Goal: Task Accomplishment & Management: Use online tool/utility

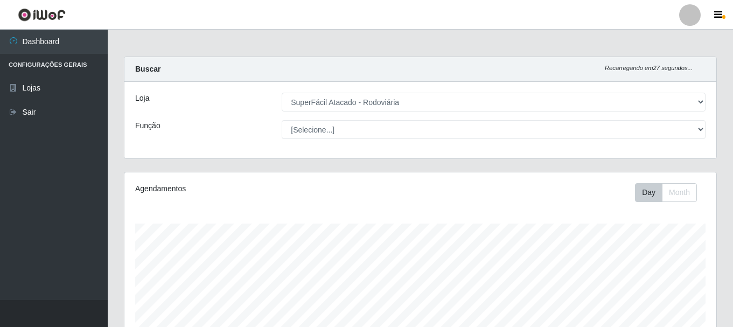
select select "400"
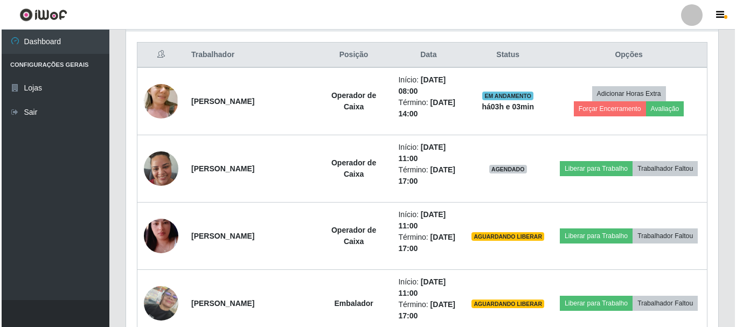
scroll to position [431, 0]
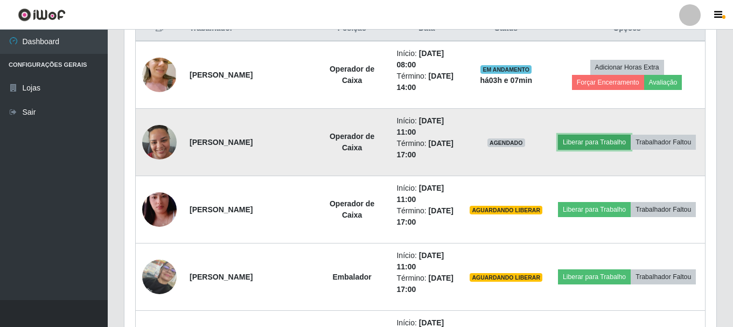
click at [580, 142] on button "Liberar para Trabalho" at bounding box center [594, 142] width 73 height 15
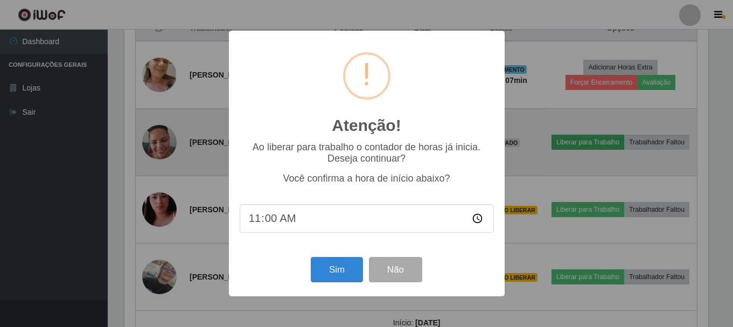
scroll to position [224, 587]
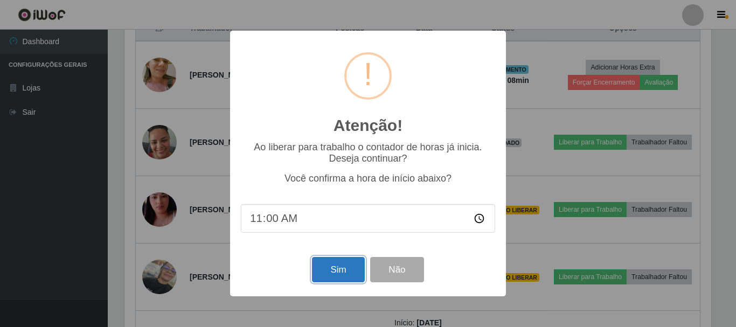
click at [327, 271] on button "Sim" at bounding box center [338, 269] width 52 height 25
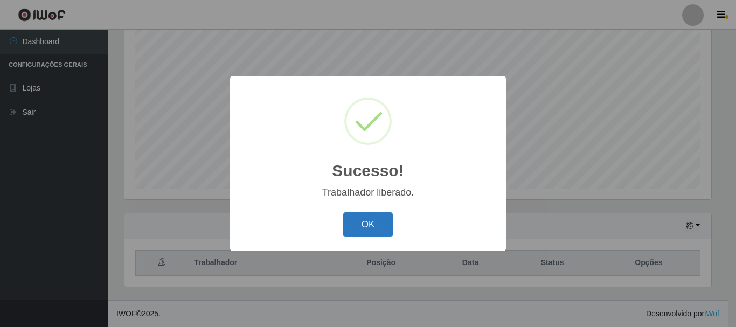
click at [358, 226] on button "OK" at bounding box center [368, 224] width 50 height 25
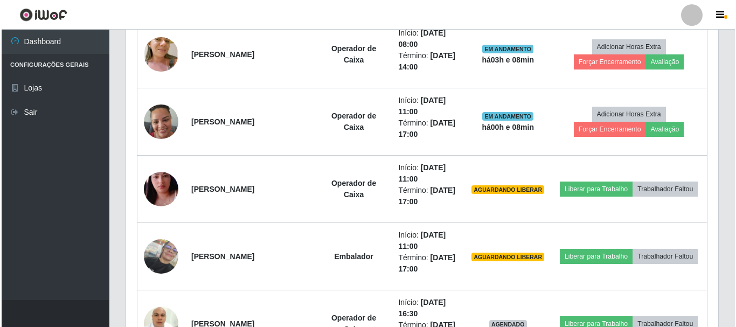
scroll to position [466, 0]
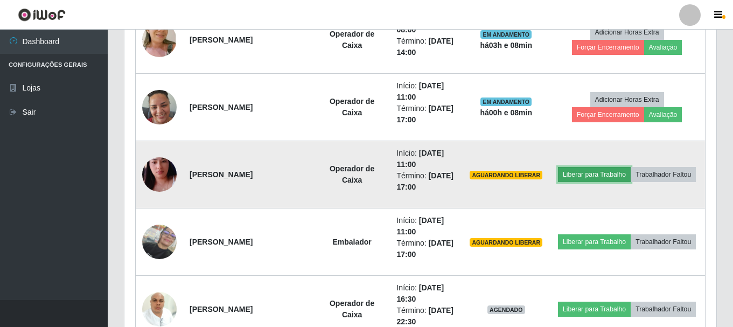
click at [573, 179] on button "Liberar para Trabalho" at bounding box center [594, 174] width 73 height 15
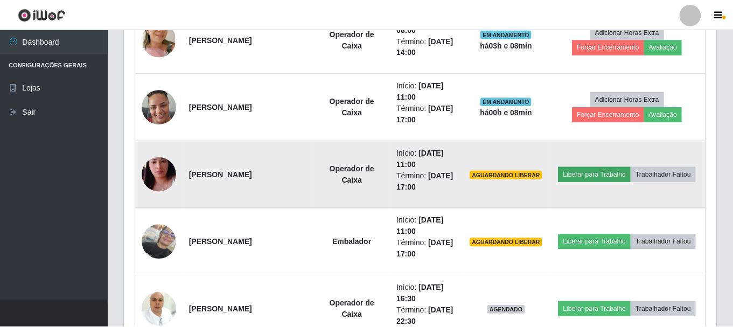
scroll to position [224, 587]
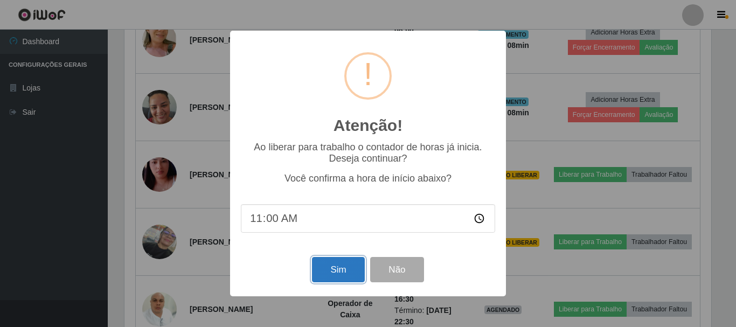
click at [342, 270] on button "Sim" at bounding box center [338, 269] width 52 height 25
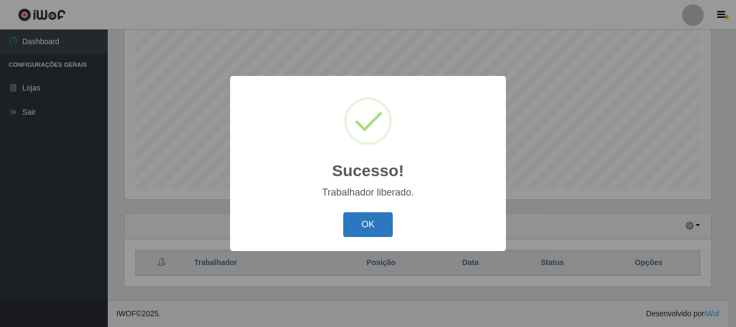
click at [351, 232] on button "OK" at bounding box center [368, 224] width 50 height 25
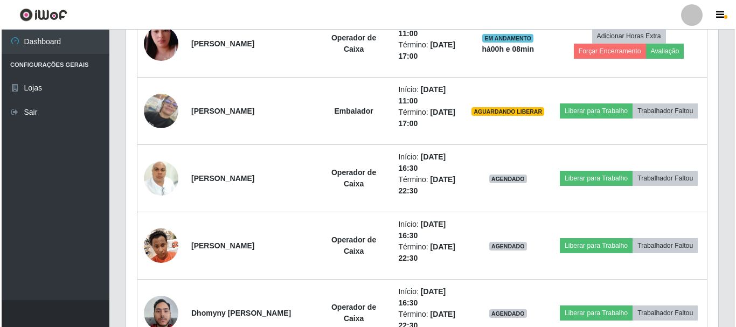
scroll to position [593, 0]
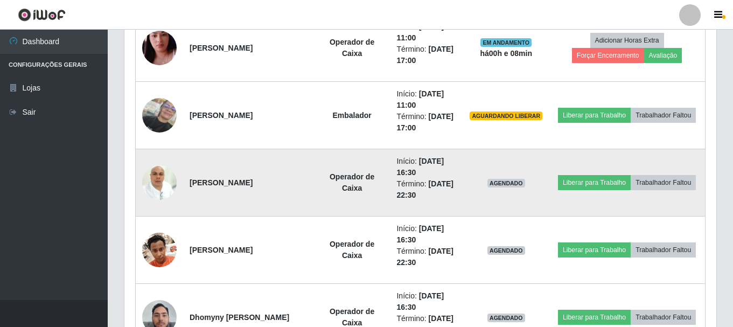
click at [153, 191] on img at bounding box center [159, 182] width 34 height 46
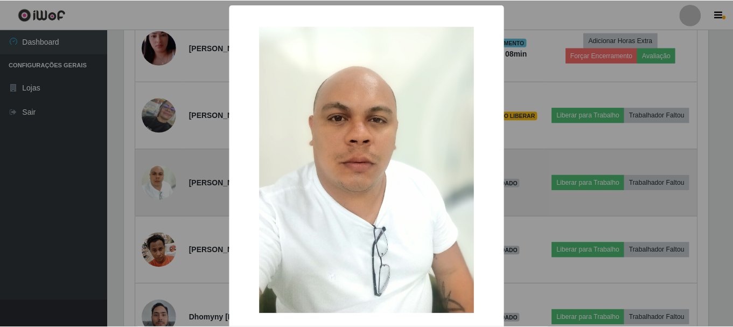
scroll to position [224, 587]
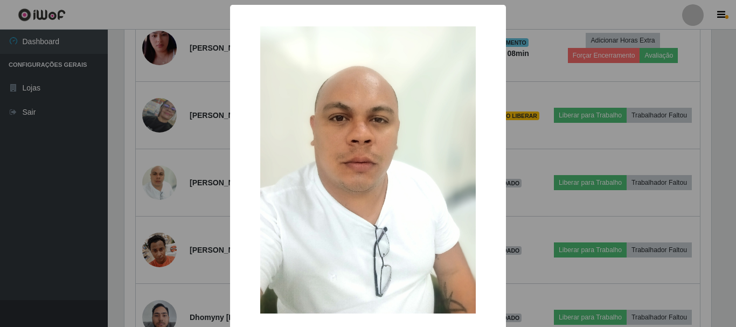
click at [6, 196] on div "× OK Cancel" at bounding box center [368, 163] width 736 height 327
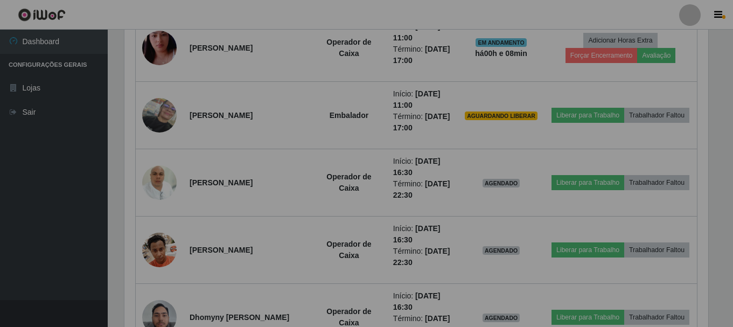
scroll to position [224, 592]
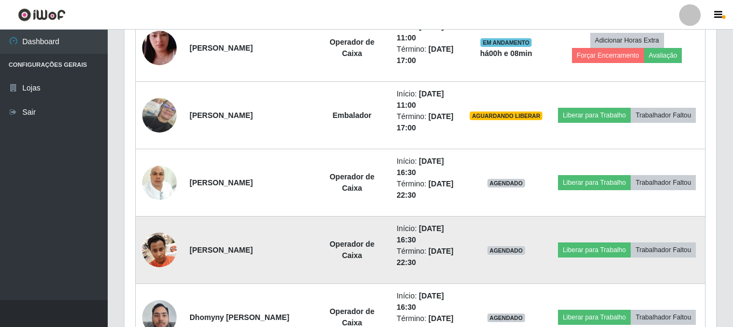
click at [163, 254] on img at bounding box center [159, 250] width 34 height 46
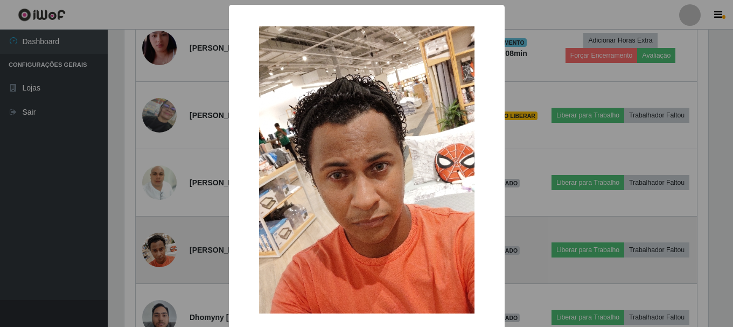
scroll to position [224, 587]
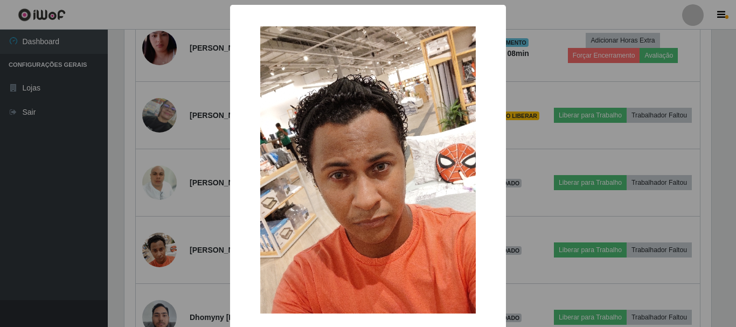
click at [48, 250] on div "× OK Cancel" at bounding box center [368, 163] width 736 height 327
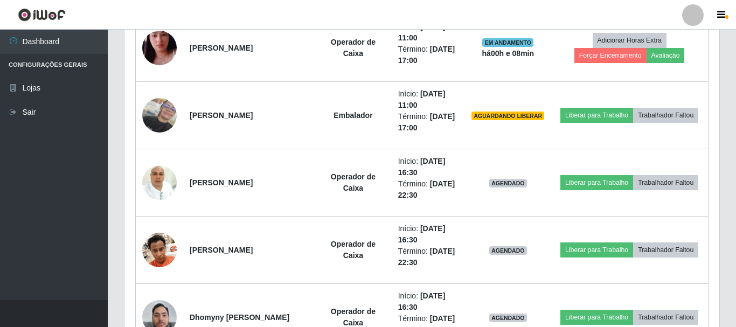
scroll to position [224, 592]
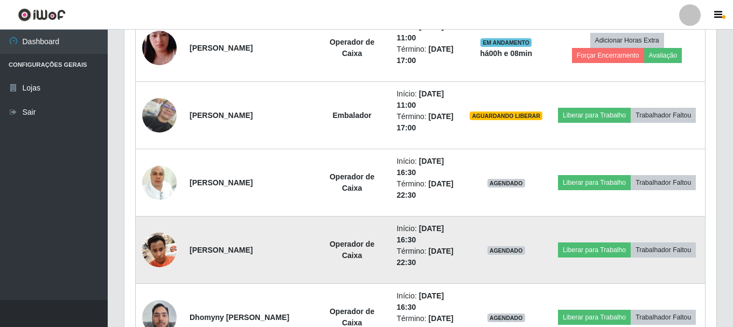
click at [150, 256] on img at bounding box center [159, 250] width 34 height 46
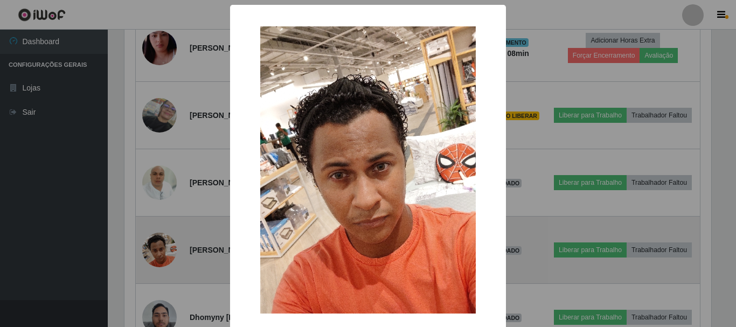
scroll to position [0, 0]
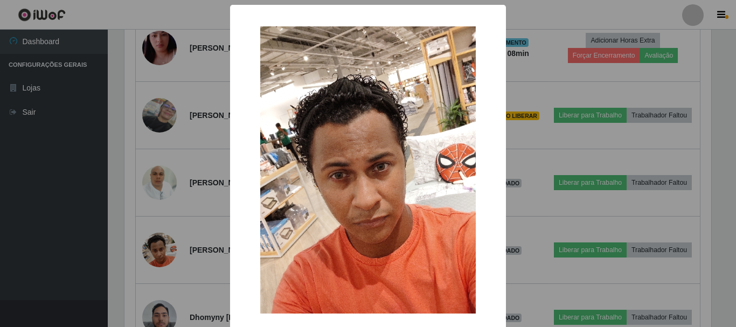
click at [91, 217] on div "× OK Cancel" at bounding box center [368, 163] width 736 height 327
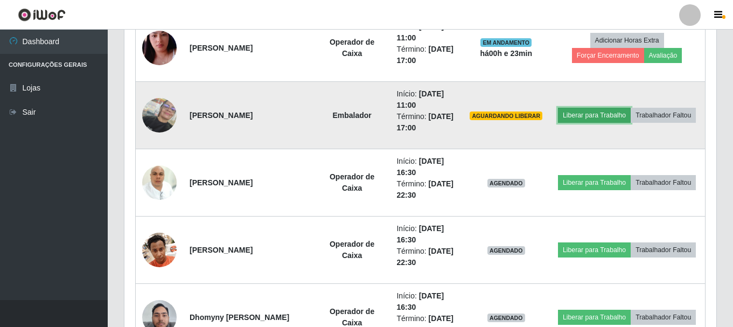
click at [588, 112] on button "Liberar para Trabalho" at bounding box center [594, 115] width 73 height 15
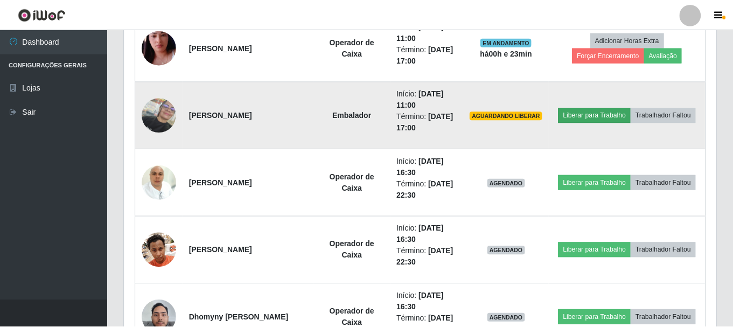
scroll to position [224, 587]
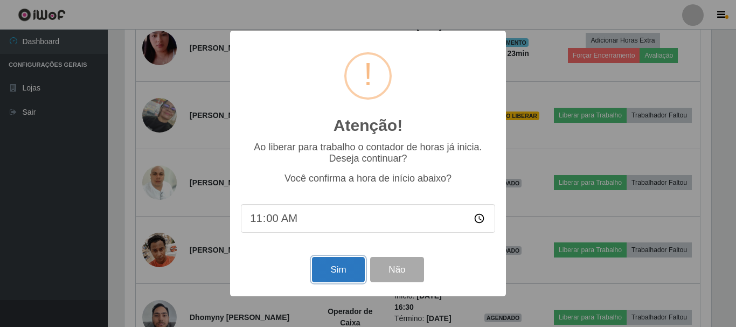
click at [335, 268] on button "Sim" at bounding box center [338, 269] width 52 height 25
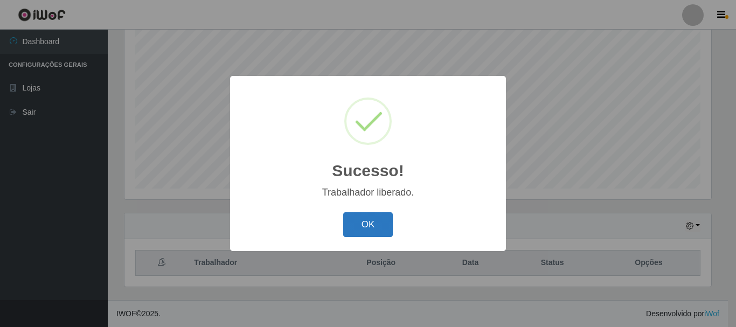
click at [357, 219] on button "OK" at bounding box center [368, 224] width 50 height 25
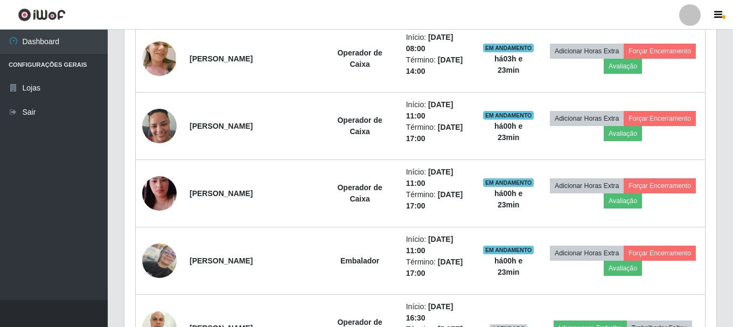
scroll to position [466, 0]
